Goal: Task Accomplishment & Management: Manage account settings

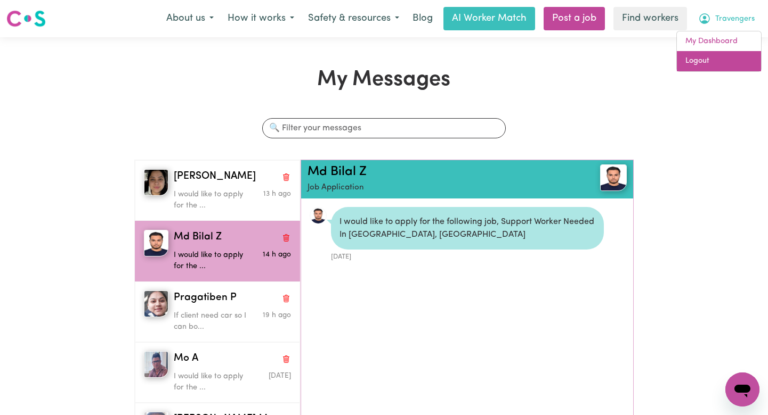
scroll to position [6, 0]
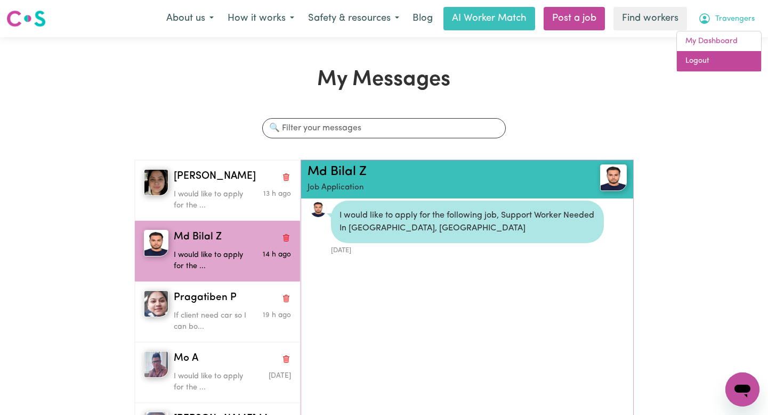
click at [707, 57] on link "Logout" at bounding box center [719, 61] width 84 height 20
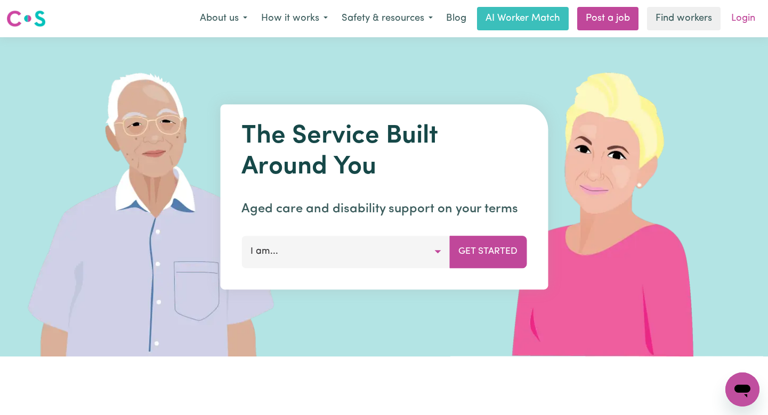
click at [739, 23] on link "Login" at bounding box center [742, 18] width 37 height 23
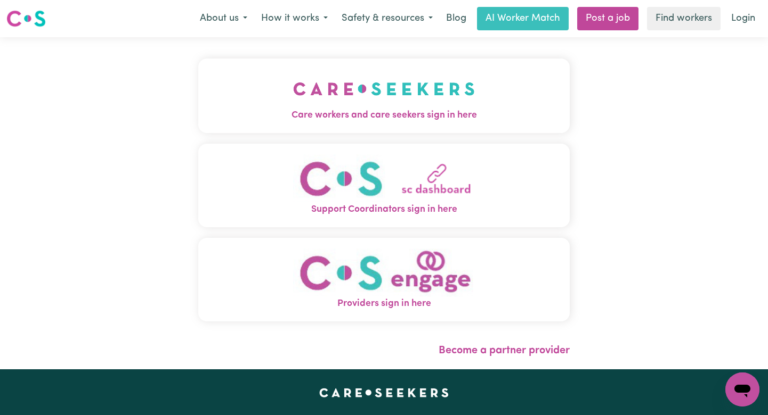
click at [365, 104] on img "Care workers and care seekers sign in here" at bounding box center [384, 88] width 182 height 39
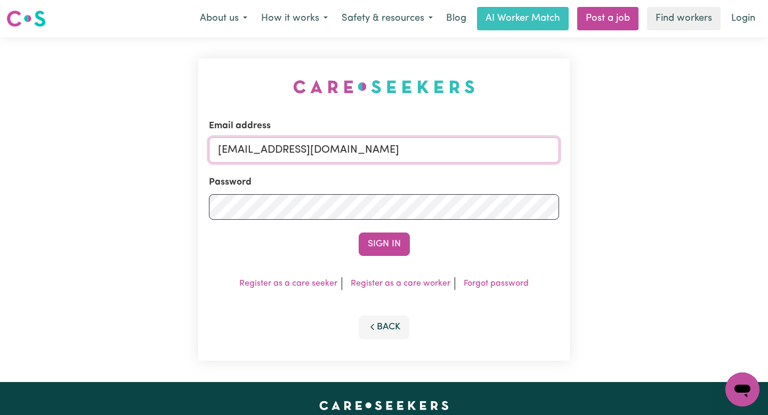
drag, startPoint x: 484, startPoint y: 148, endPoint x: 274, endPoint y: 149, distance: 209.3
click at [274, 149] on input "[EMAIL_ADDRESS][DOMAIN_NAME]" at bounding box center [384, 150] width 350 height 26
paste input "AlisonKerfootPAWA"
type input "[EMAIL_ADDRESS][DOMAIN_NAME]"
click at [359, 233] on button "Sign In" at bounding box center [384, 244] width 51 height 23
